Goal: Task Accomplishment & Management: Manage account settings

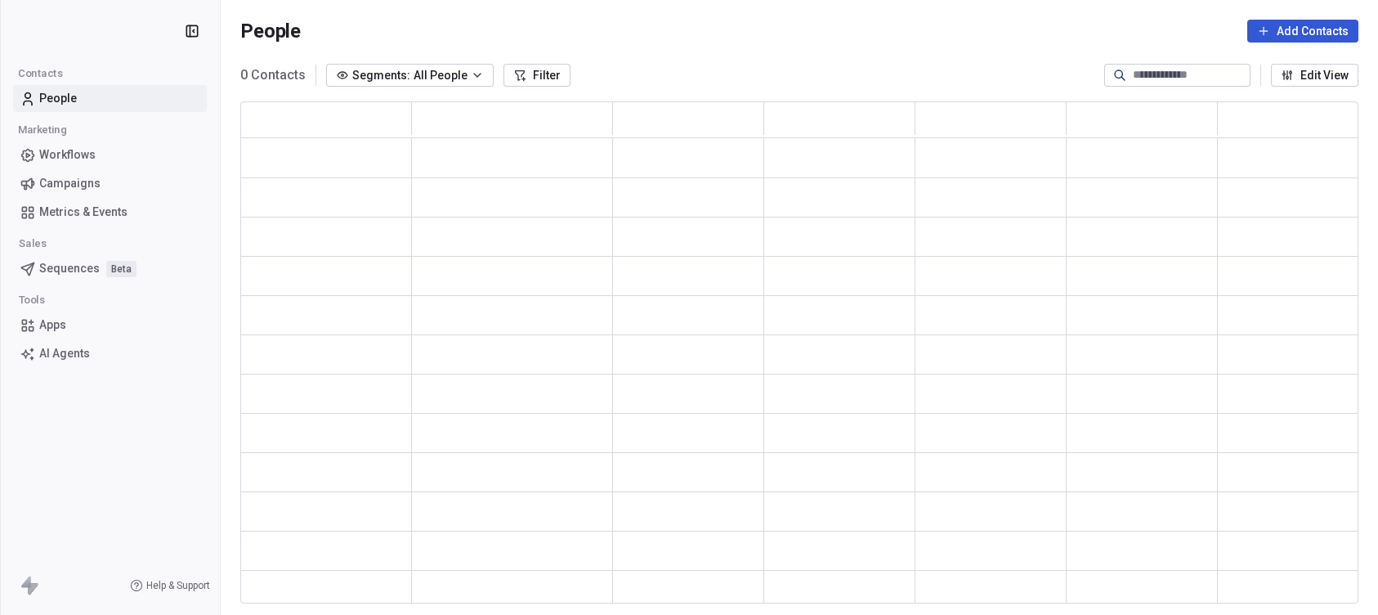
scroll to position [490, 1106]
click at [96, 185] on span "Campaigns" at bounding box center [69, 183] width 61 height 17
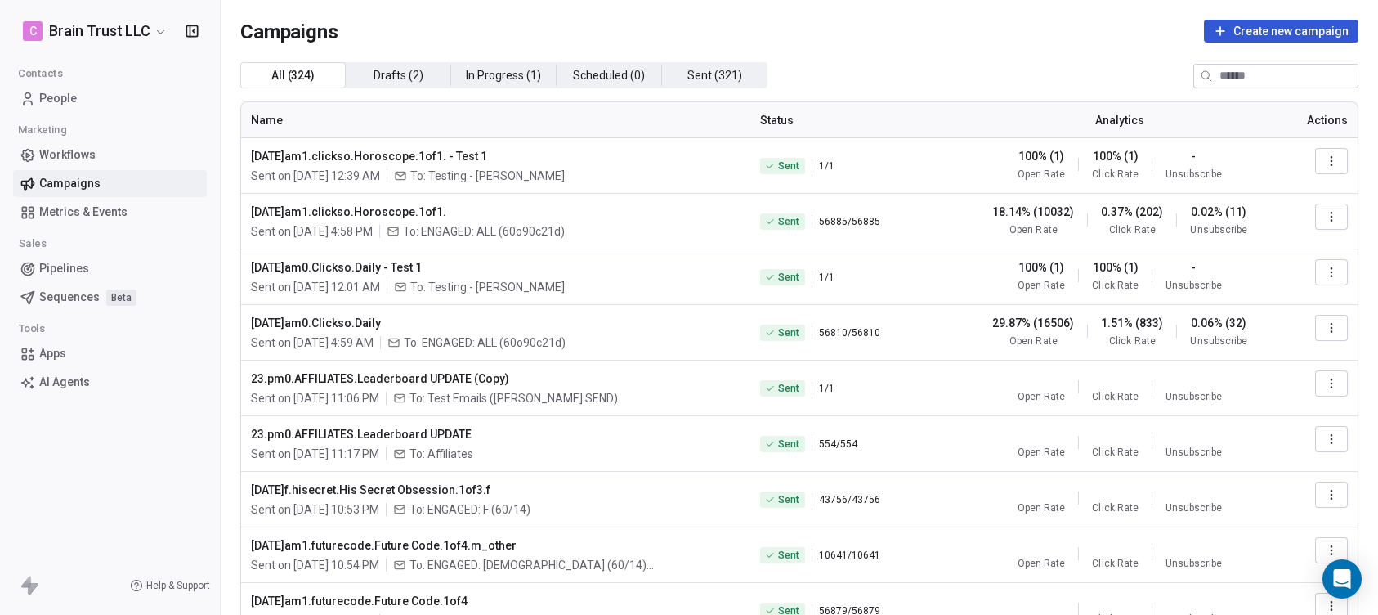
click at [1325, 158] on icon "button" at bounding box center [1331, 160] width 13 height 13
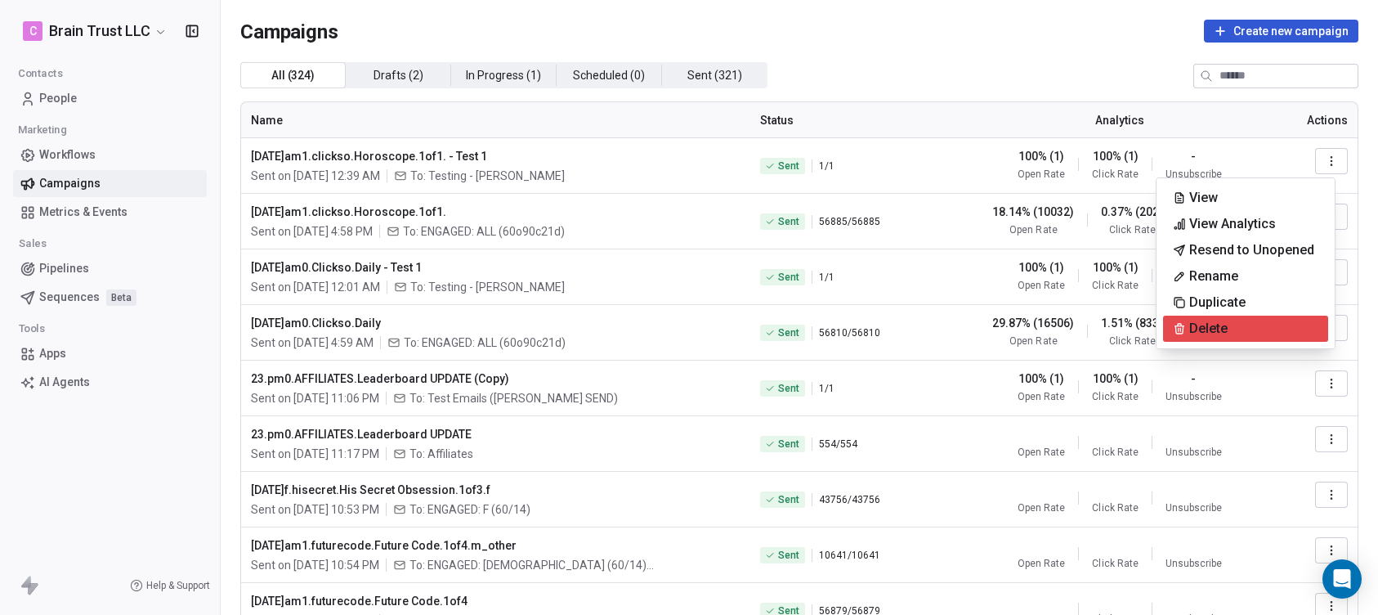
click at [1221, 325] on span "Delete" at bounding box center [1208, 329] width 38 height 20
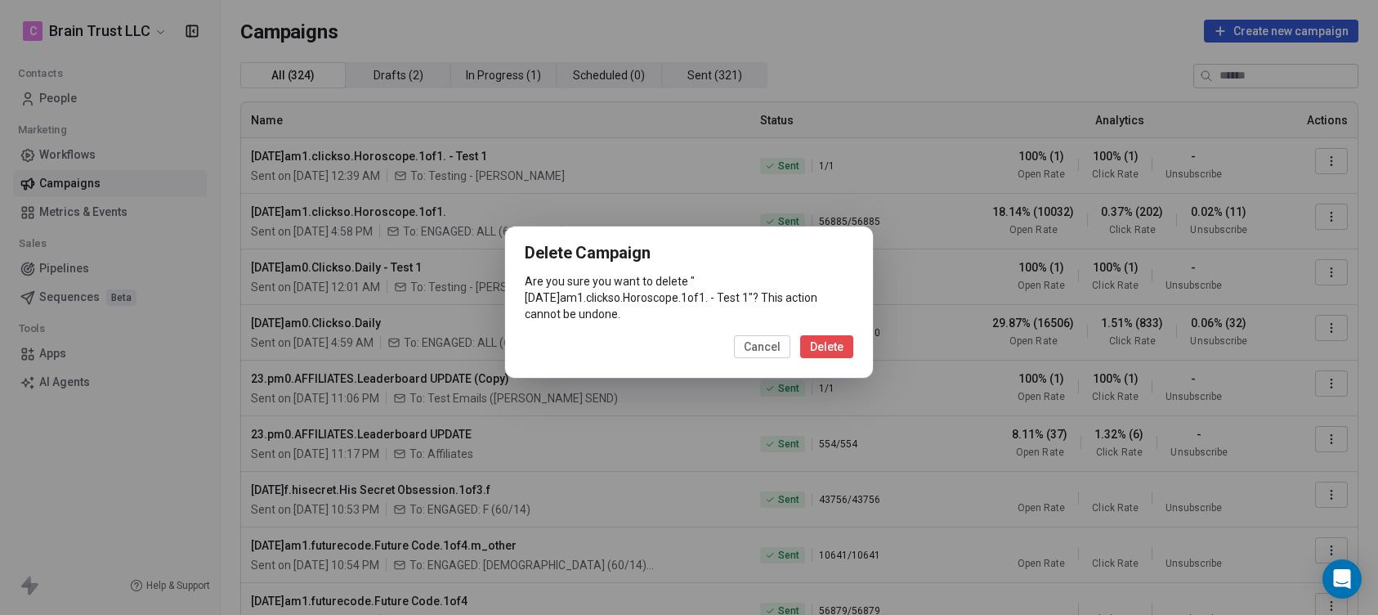
click at [825, 344] on button "Delete" at bounding box center [826, 346] width 53 height 23
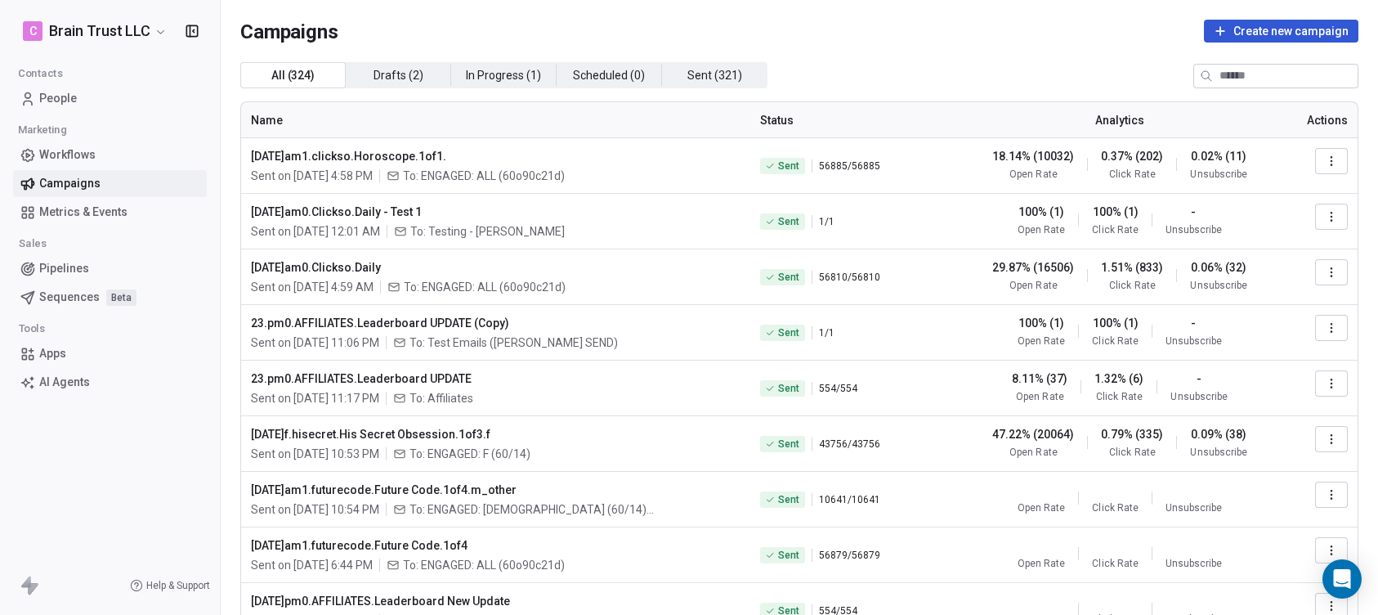
click at [1325, 216] on icon "button" at bounding box center [1331, 216] width 13 height 13
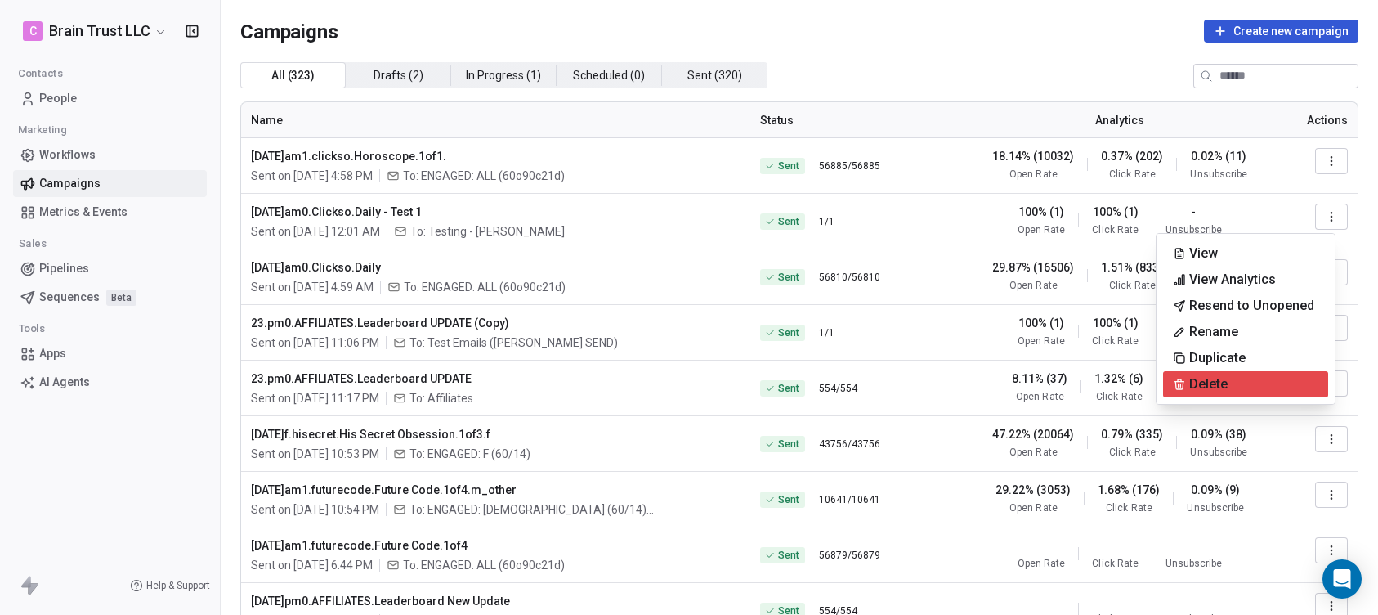
click at [1209, 380] on span "Delete" at bounding box center [1208, 384] width 38 height 20
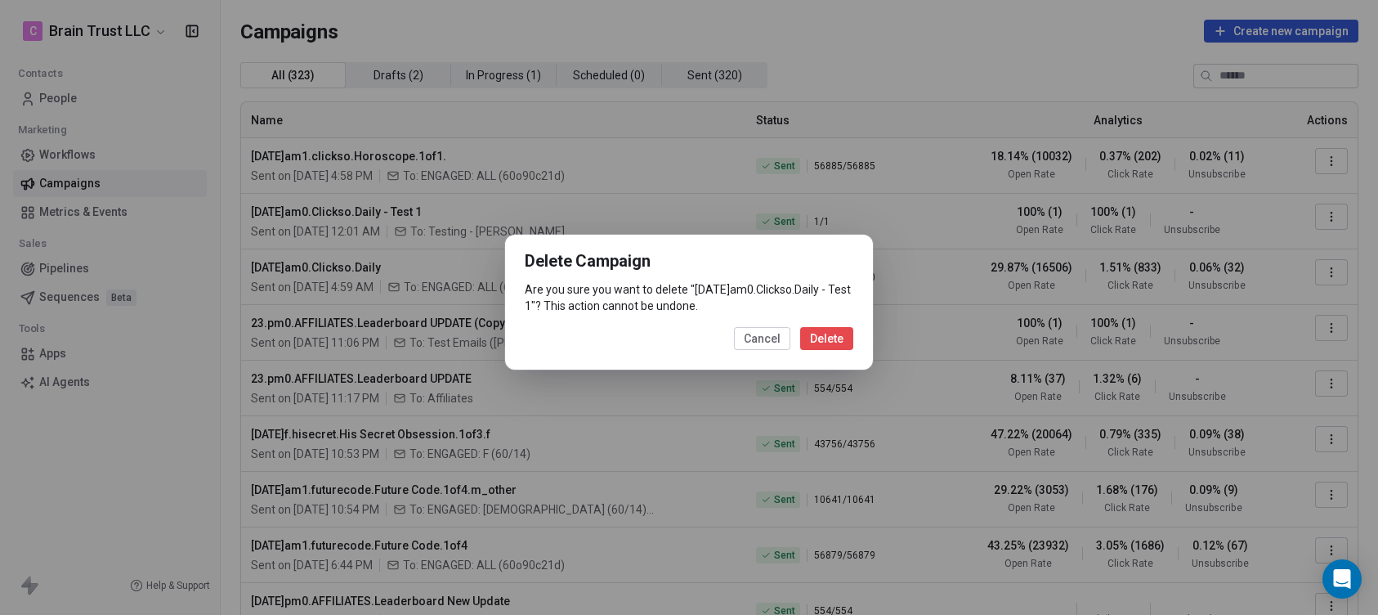
click at [819, 342] on button "Delete" at bounding box center [826, 338] width 53 height 23
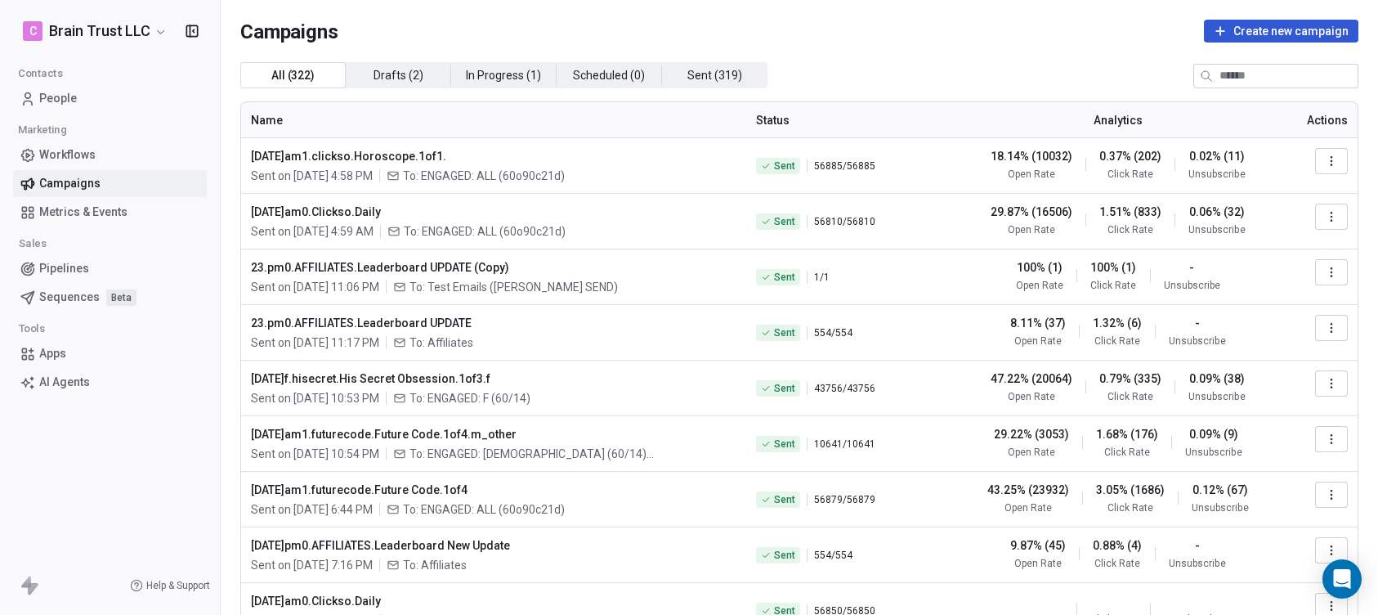
drag, startPoint x: 483, startPoint y: 162, endPoint x: 207, endPoint y: 154, distance: 276.4
click at [207, 154] on div "C Brain Trust LLC Contacts People Marketing Workflows Campaigns Metrics & Event…" at bounding box center [689, 307] width 1378 height 615
click at [507, 150] on span "2025.09.24.am1.clickso.Horoscope.1of1." at bounding box center [493, 156] width 485 height 16
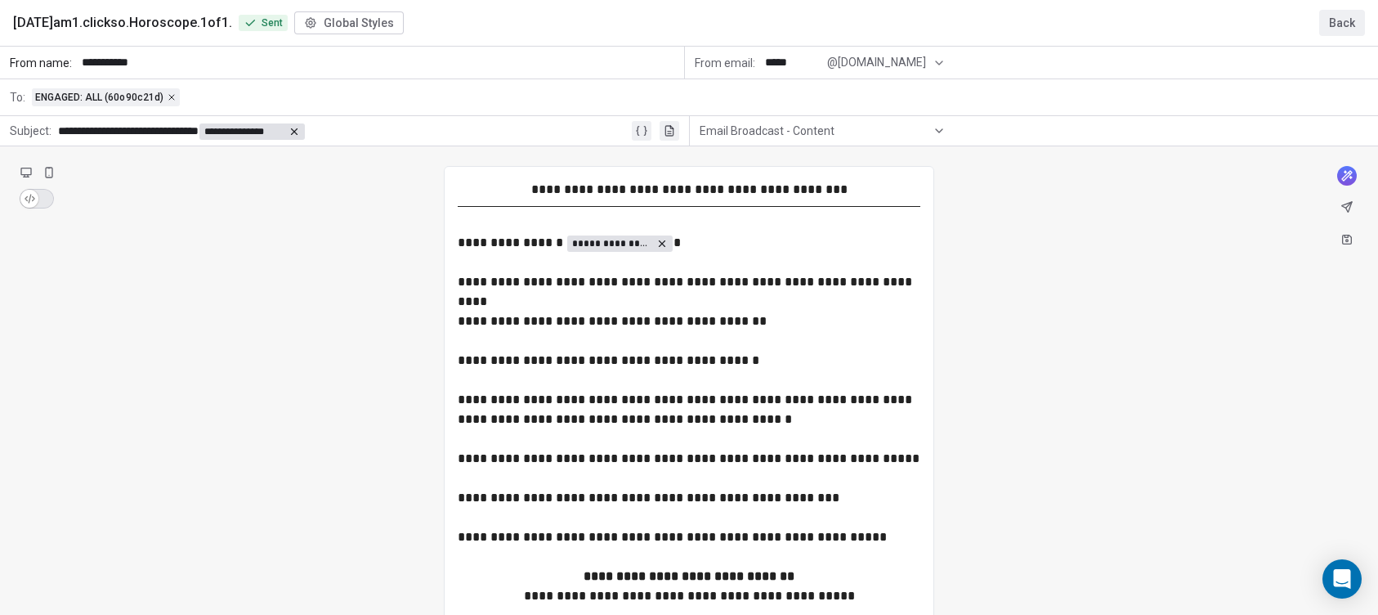
click at [1331, 20] on button "Back" at bounding box center [1342, 23] width 46 height 26
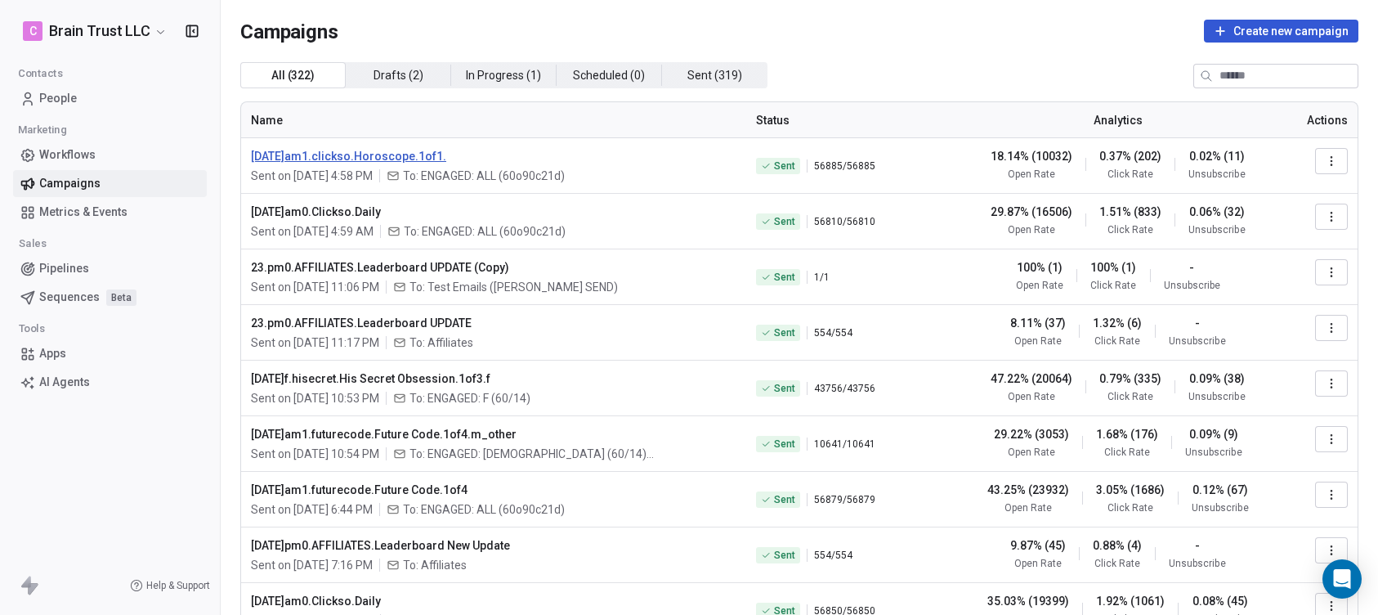
drag, startPoint x: 539, startPoint y: 146, endPoint x: 487, endPoint y: 157, distance: 53.4
click at [487, 157] on td "2025.09.24.am1.clickso.Horoscope.1of1. Sent on Sep 24, 2025, 4:58 PM To: ENGAGE…" at bounding box center [493, 166] width 505 height 56
copy span "2025.09.24.am1.clickso.Horoscope.1of1."
click at [1325, 271] on icon "button" at bounding box center [1331, 272] width 13 height 13
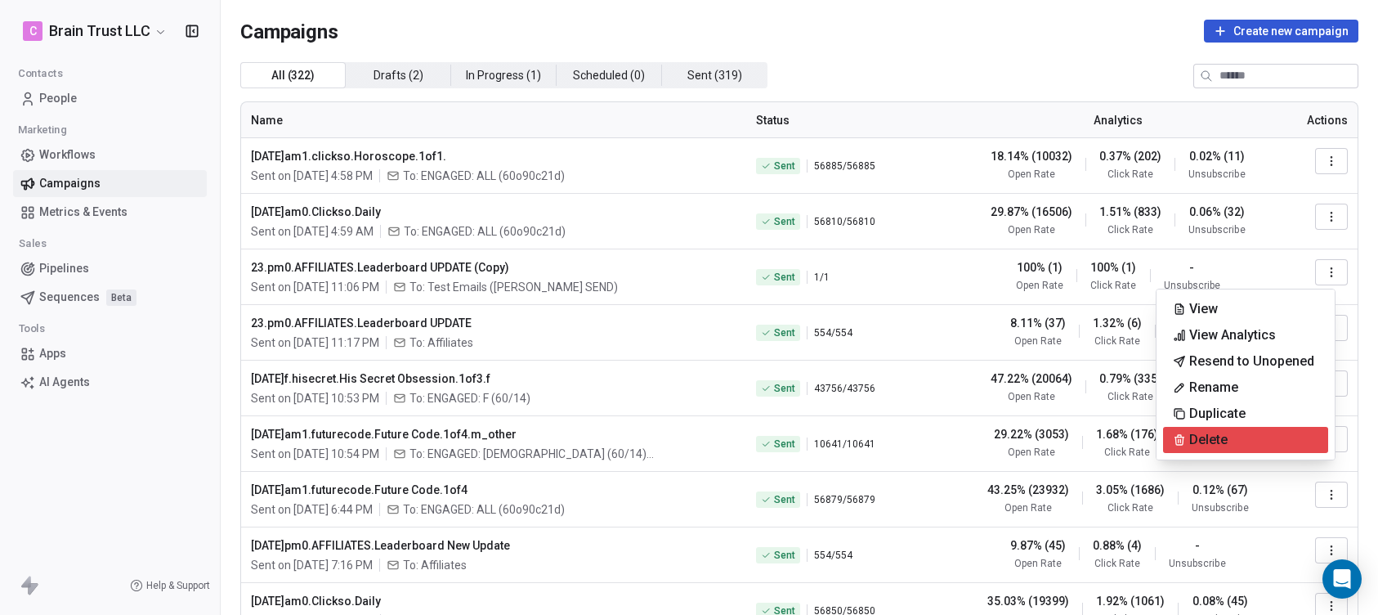
click at [1201, 445] on span "Delete" at bounding box center [1208, 440] width 38 height 20
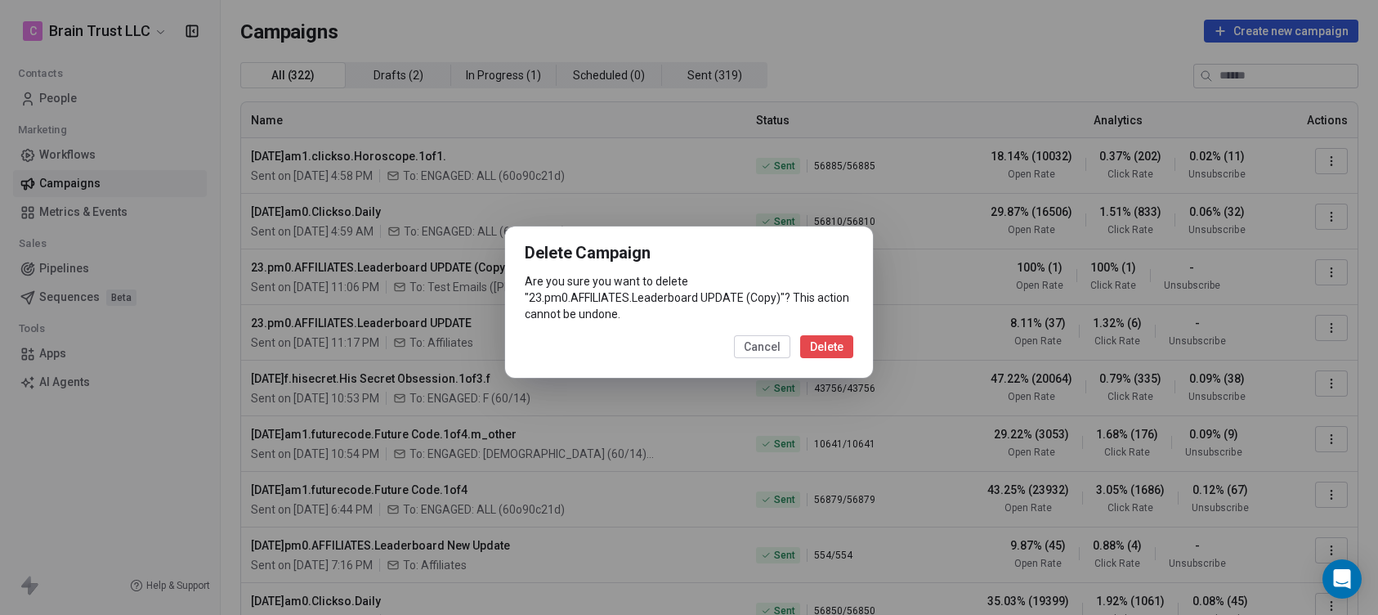
click at [818, 340] on button "Delete" at bounding box center [826, 346] width 53 height 23
